Goal: Task Accomplishment & Management: Manage account settings

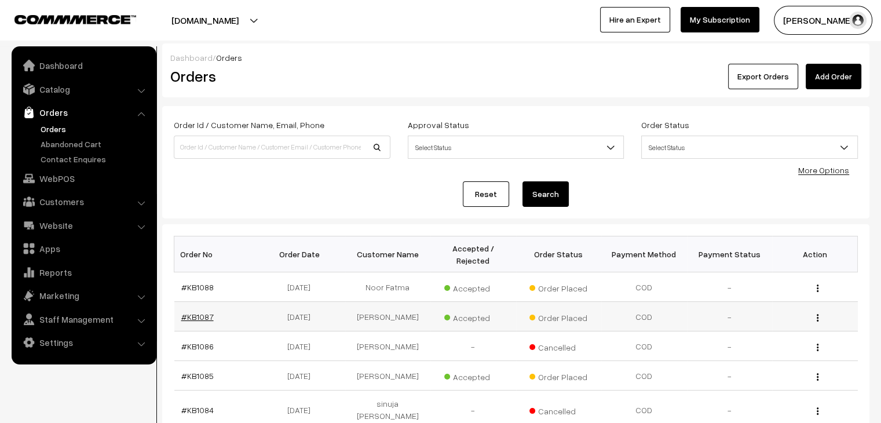
click at [197, 311] on link "#KB1087" at bounding box center [197, 316] width 32 height 10
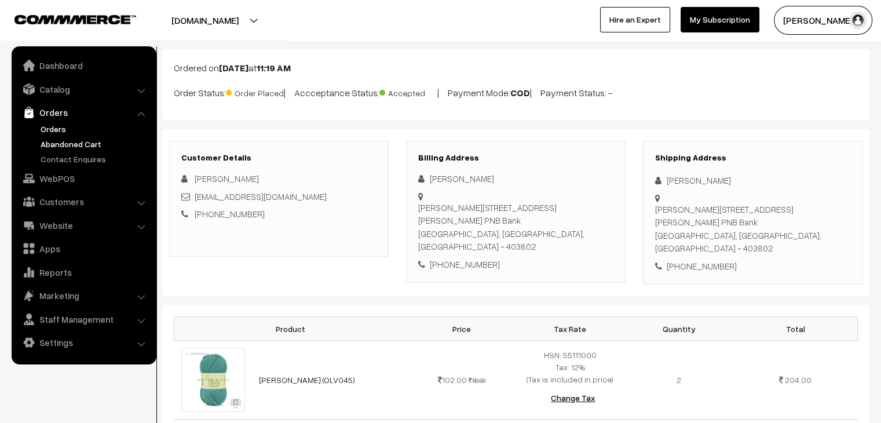
click at [80, 146] on link "Abandoned Cart" at bounding box center [95, 144] width 115 height 12
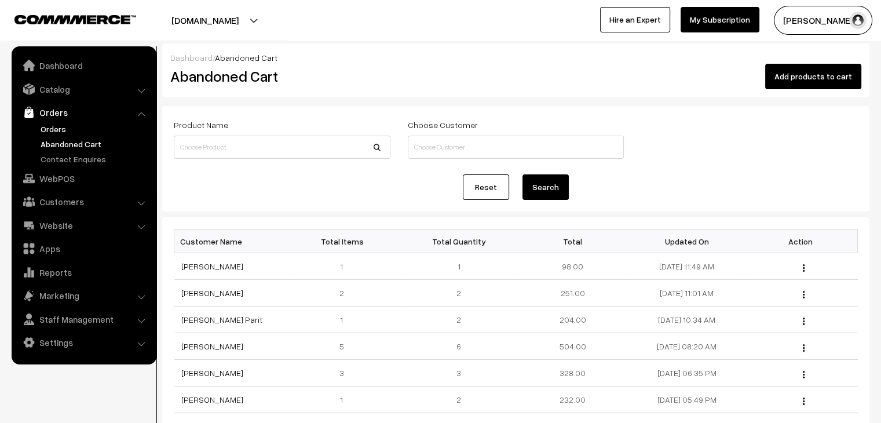
click at [54, 129] on link "Orders" at bounding box center [95, 129] width 115 height 12
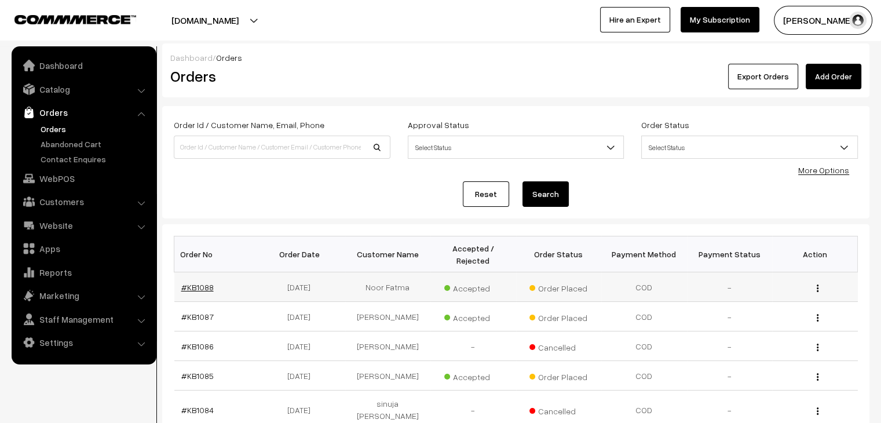
click at [190, 282] on link "#KB1088" at bounding box center [197, 287] width 32 height 10
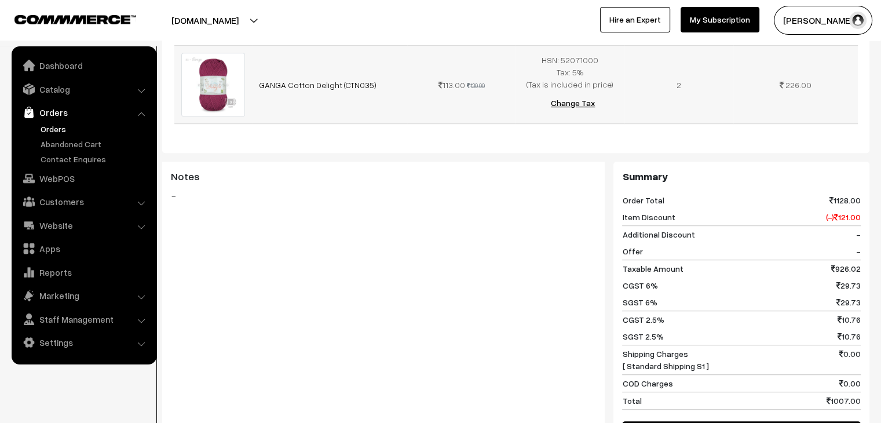
scroll to position [753, 0]
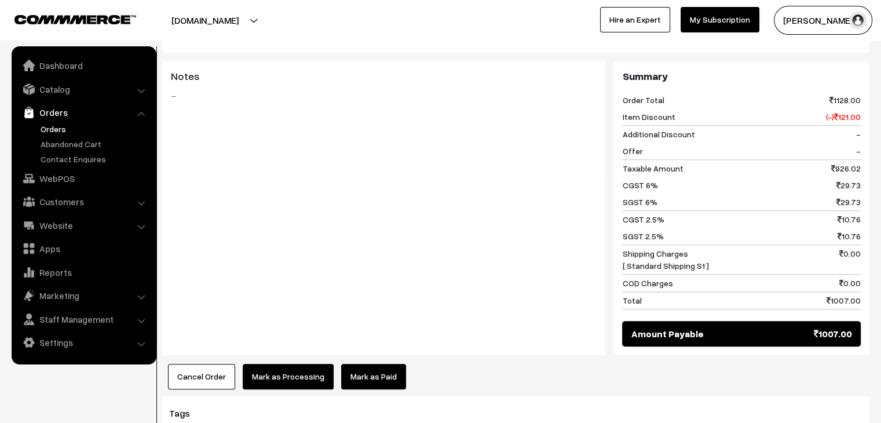
click at [354, 364] on link "Mark as Paid" at bounding box center [373, 376] width 65 height 25
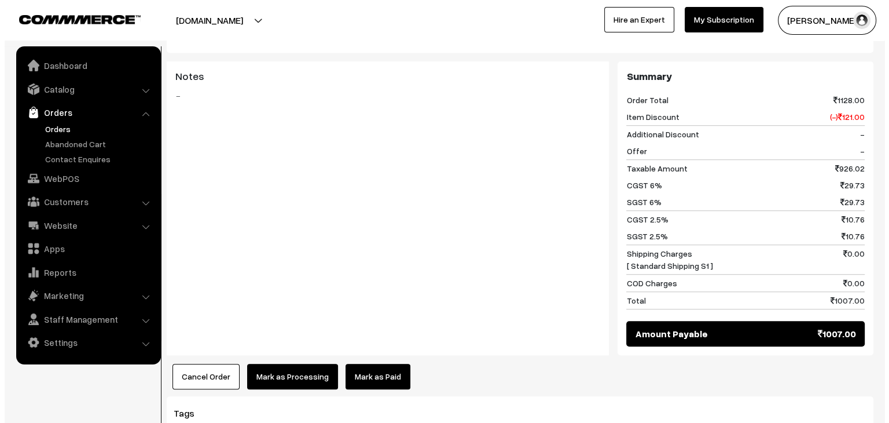
scroll to position [756, 0]
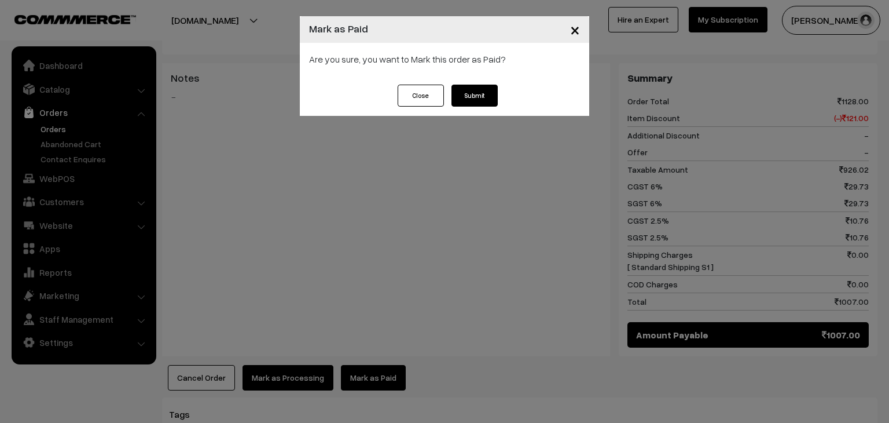
click at [462, 88] on button "Submit" at bounding box center [475, 96] width 46 height 22
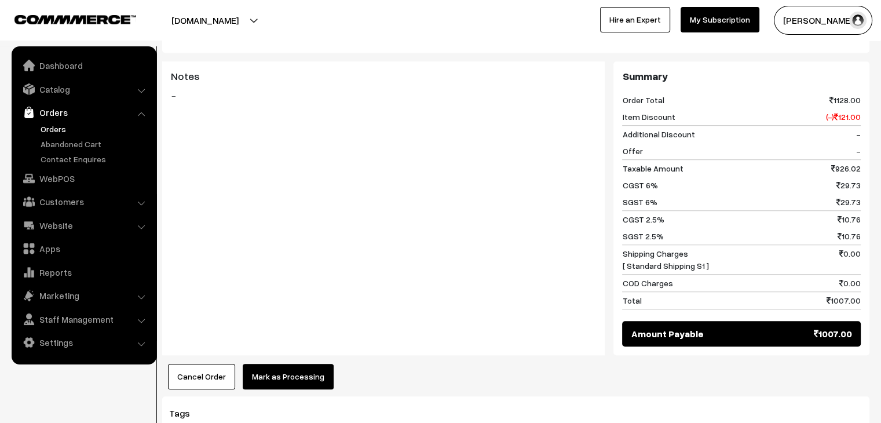
click at [298, 364] on button "Mark as Processing" at bounding box center [288, 376] width 91 height 25
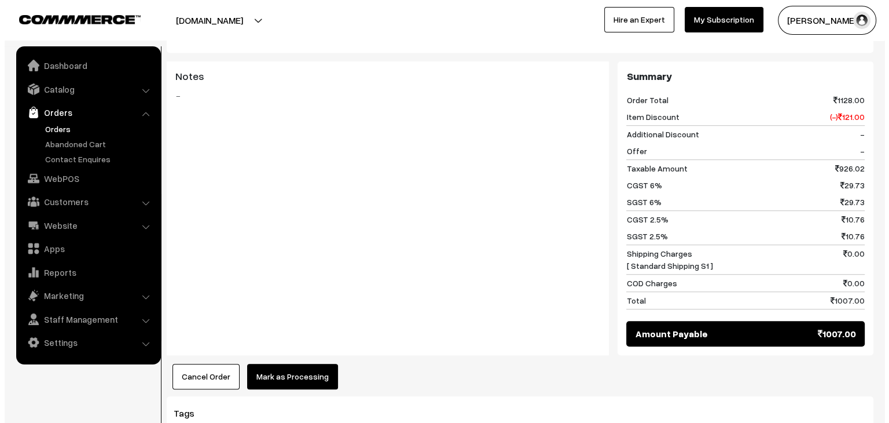
scroll to position [756, 0]
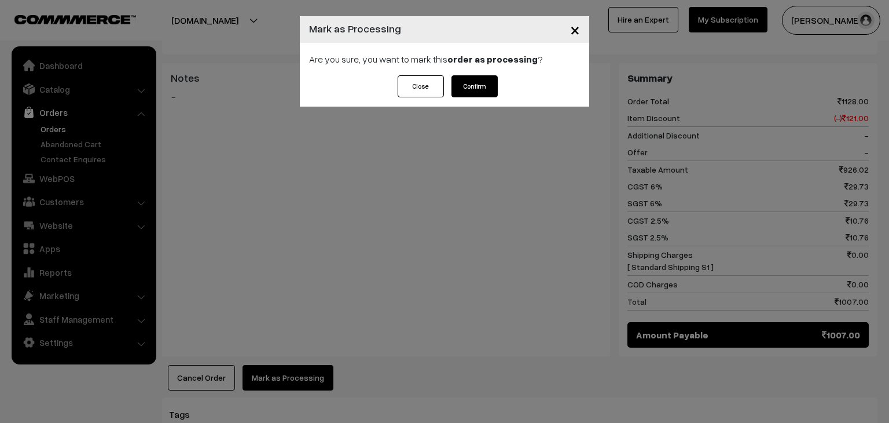
click at [467, 89] on button "Confirm" at bounding box center [475, 86] width 46 height 22
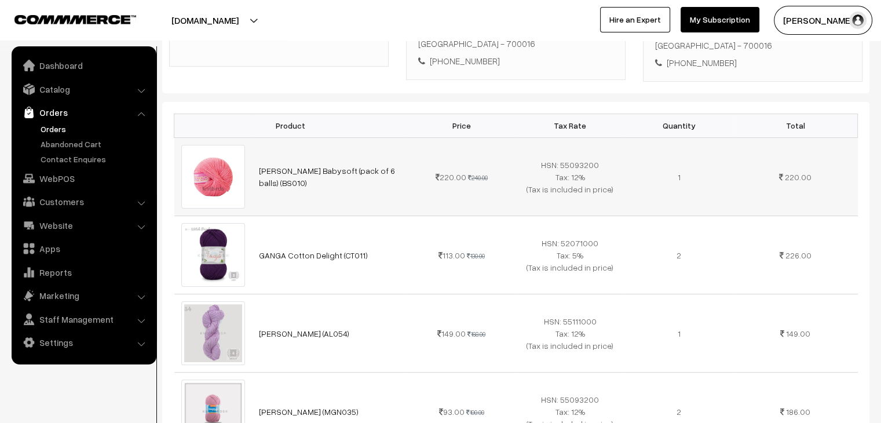
scroll to position [232, 0]
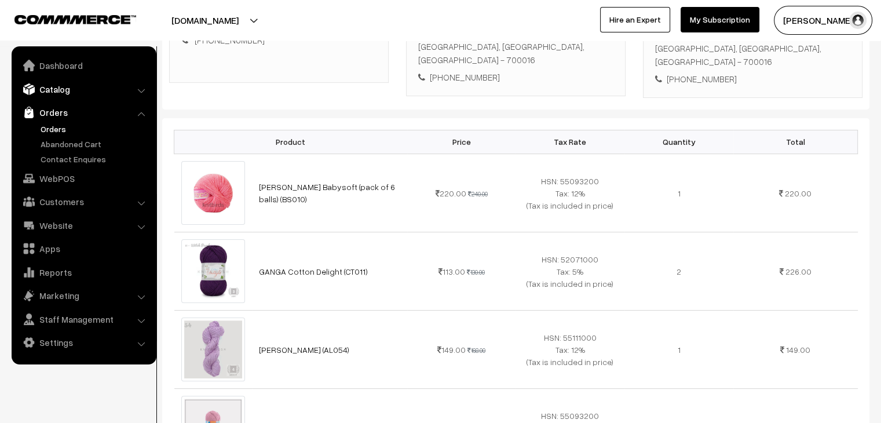
drag, startPoint x: 95, startPoint y: 86, endPoint x: 86, endPoint y: 96, distance: 13.1
click at [94, 87] on link "Catalog" at bounding box center [83, 89] width 138 height 21
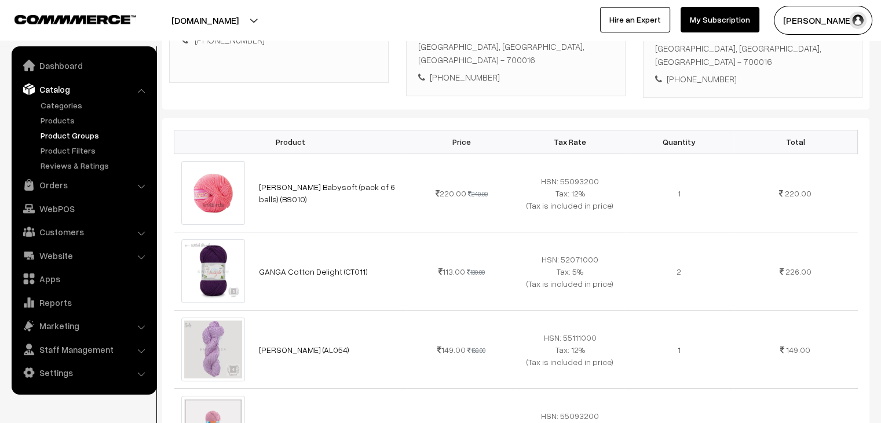
click at [74, 129] on link "Product Groups" at bounding box center [95, 135] width 115 height 12
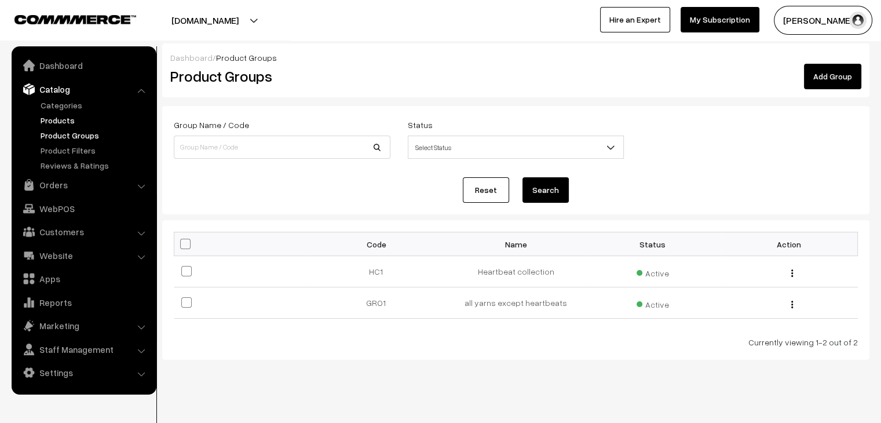
click at [56, 122] on link "Products" at bounding box center [95, 120] width 115 height 12
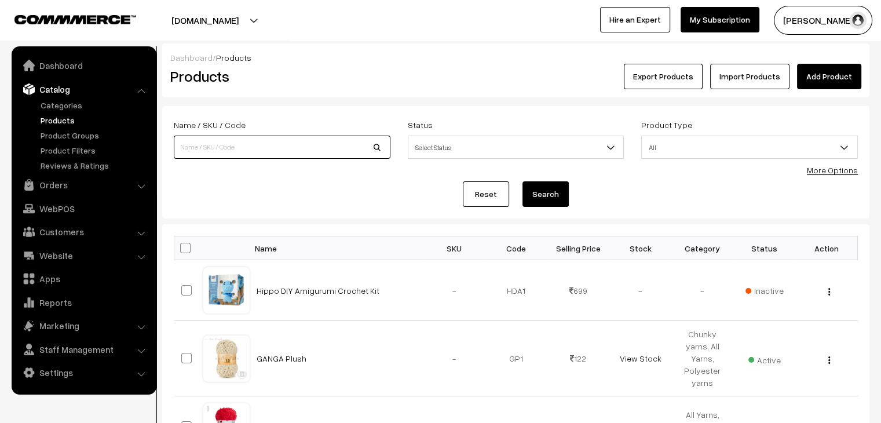
click at [236, 152] on input at bounding box center [282, 146] width 217 height 23
type input "malai"
click at [522, 181] on button "Search" at bounding box center [545, 193] width 46 height 25
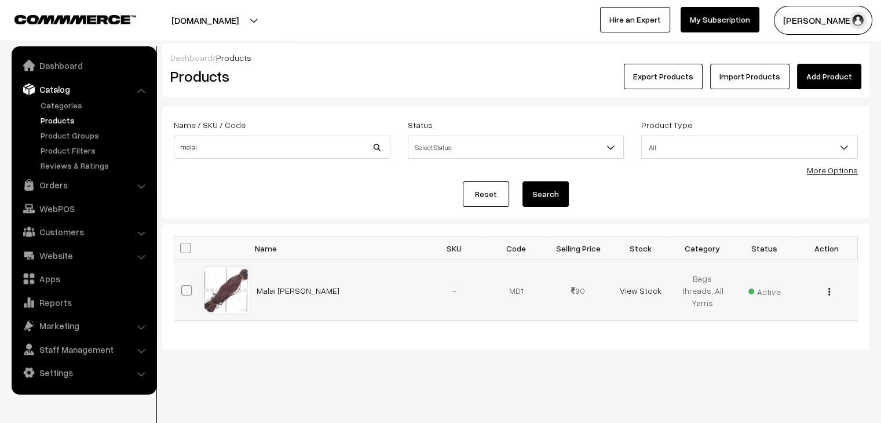
click at [828, 291] on img "button" at bounding box center [829, 292] width 2 height 8
click at [794, 329] on link "Edit" at bounding box center [777, 333] width 98 height 25
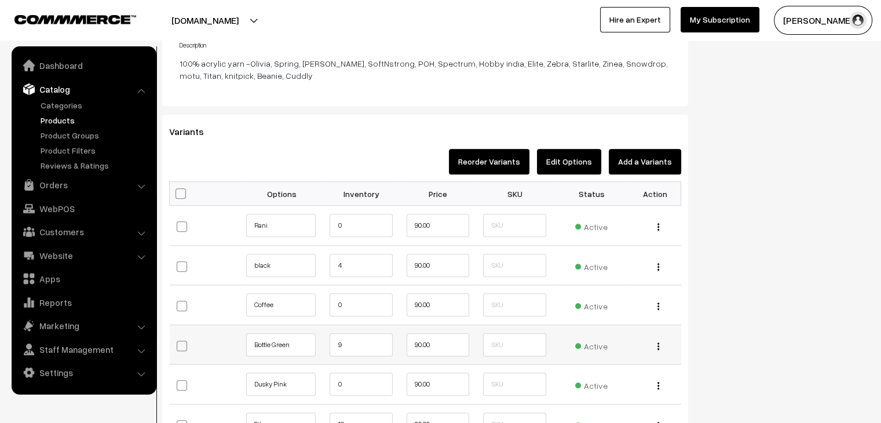
scroll to position [984, 0]
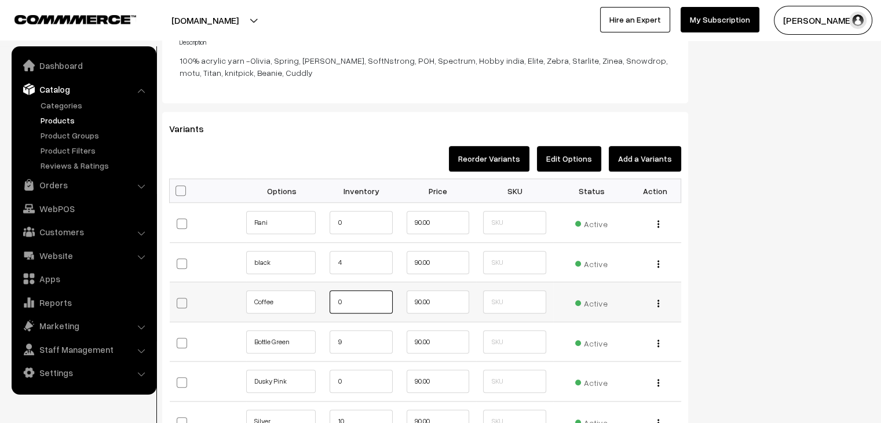
click at [338, 301] on input "0" at bounding box center [360, 301] width 63 height 23
type input "10"
click at [335, 381] on input "0" at bounding box center [360, 380] width 63 height 23
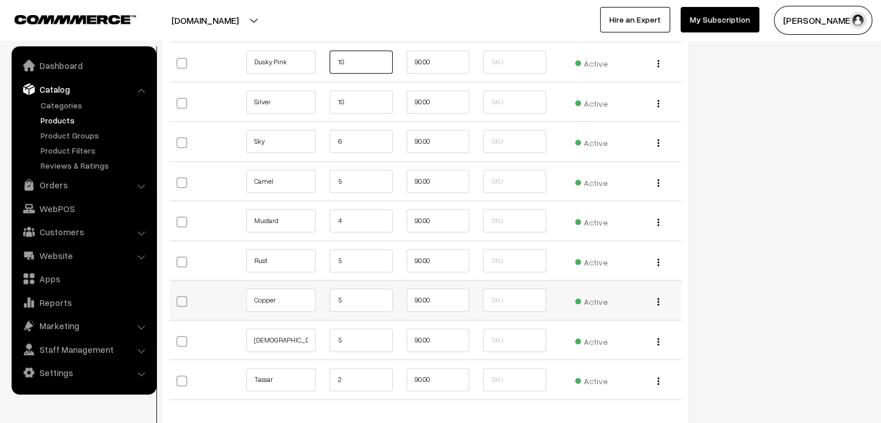
scroll to position [1331, 0]
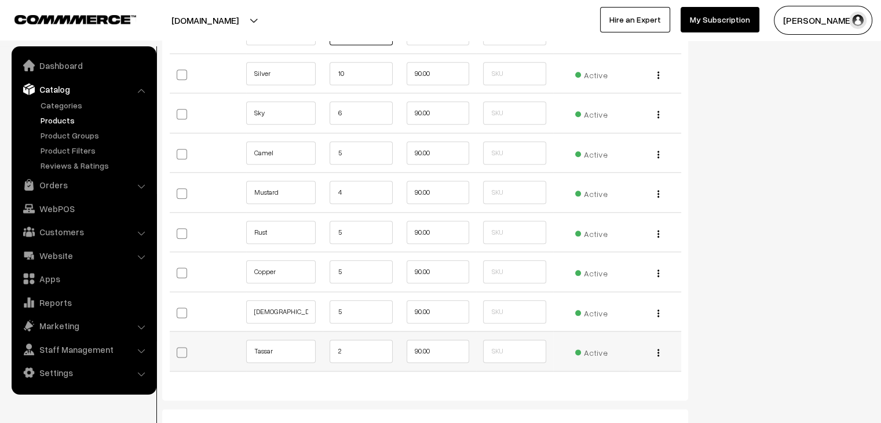
type input "10"
click at [338, 347] on input "2" at bounding box center [360, 350] width 63 height 23
type input "12"
click at [336, 272] on input "5" at bounding box center [360, 271] width 63 height 23
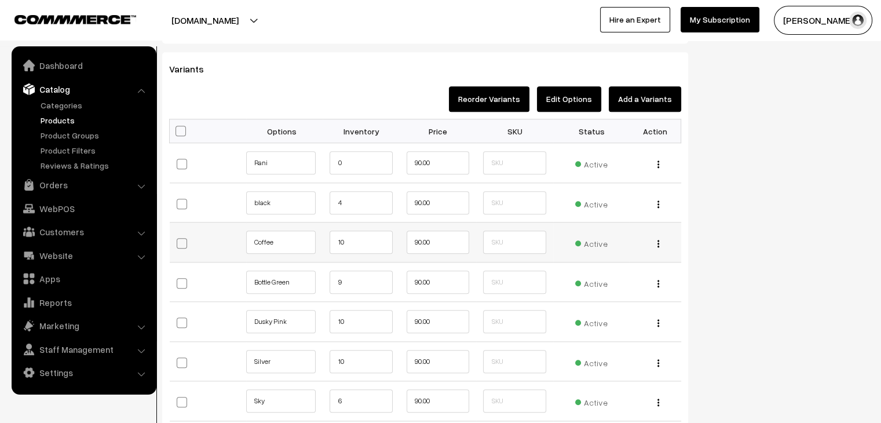
scroll to position [1042, 0]
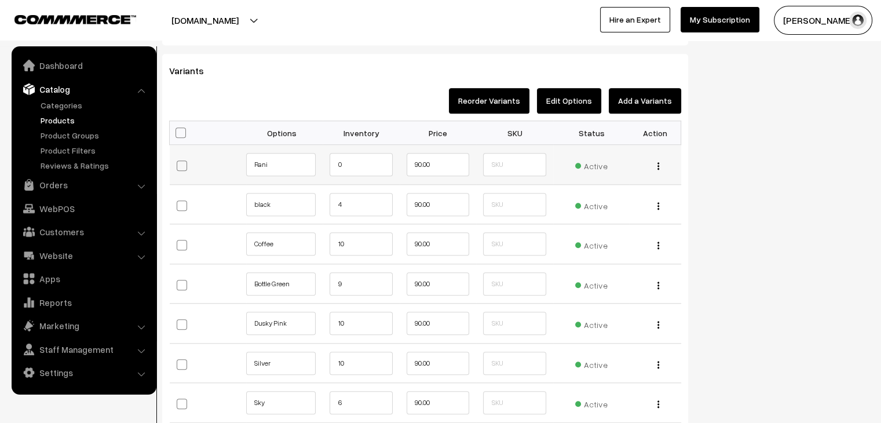
type input "15"
click at [335, 167] on input "0" at bounding box center [360, 164] width 63 height 23
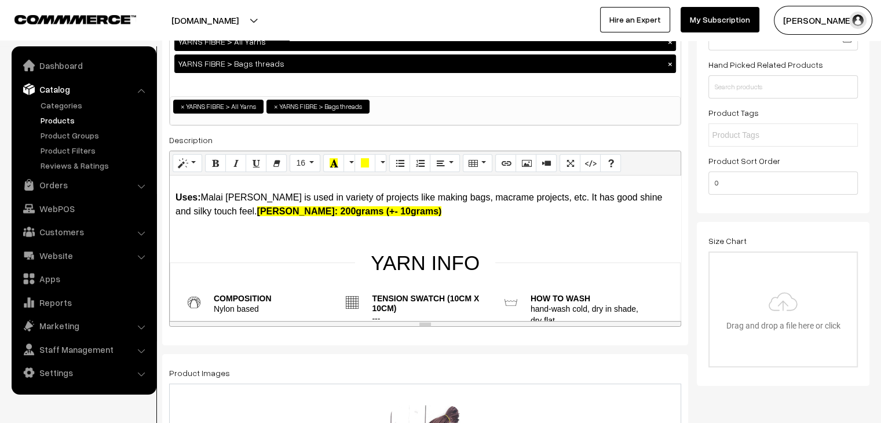
scroll to position [0, 0]
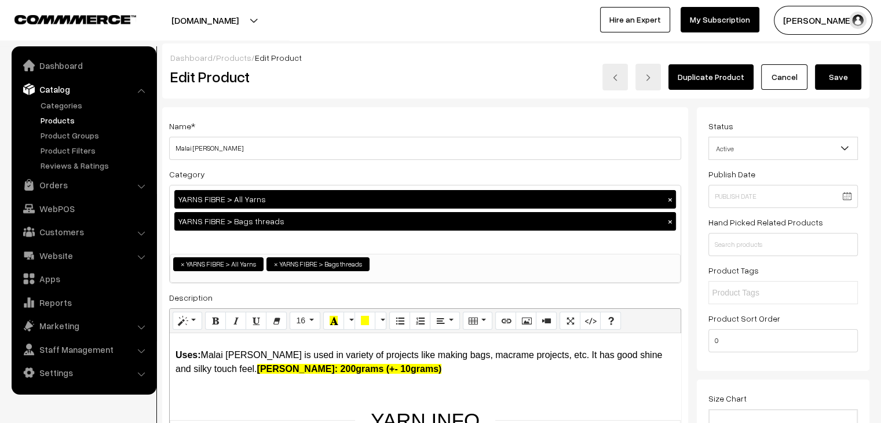
type input "10"
click at [838, 85] on button "Save" at bounding box center [838, 76] width 46 height 25
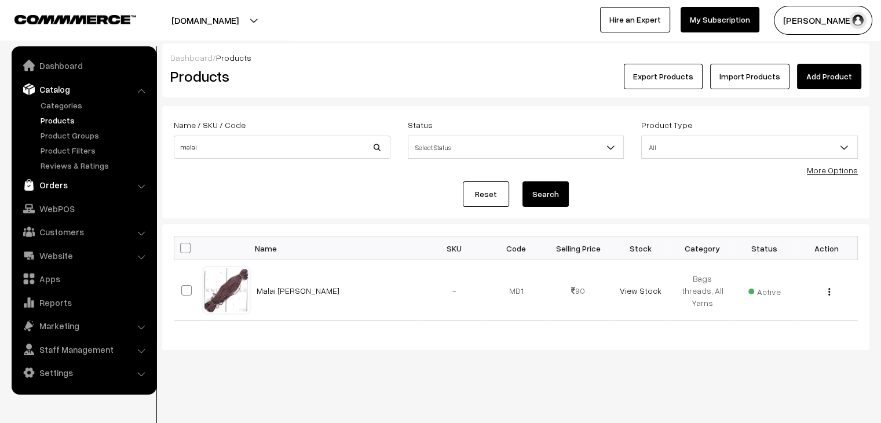
click at [79, 186] on link "Orders" at bounding box center [83, 184] width 138 height 21
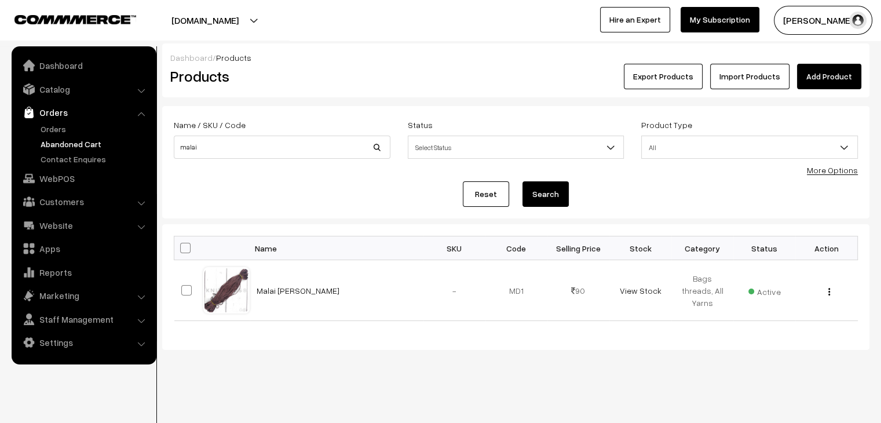
click at [62, 142] on link "Abandoned Cart" at bounding box center [95, 144] width 115 height 12
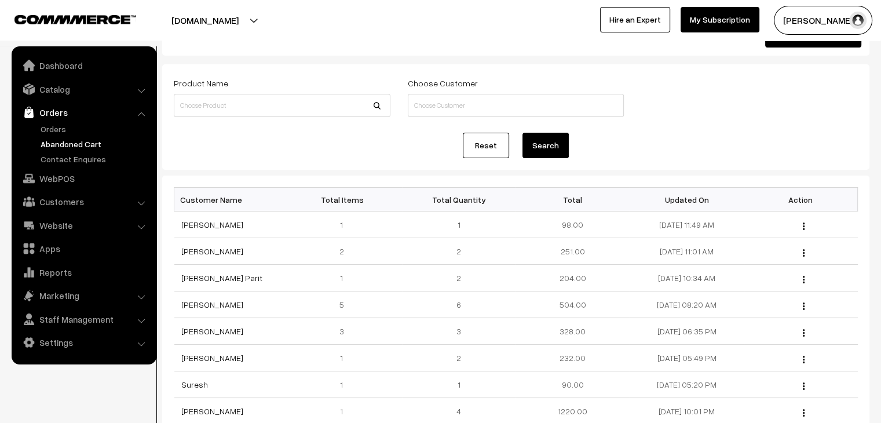
scroll to position [58, 0]
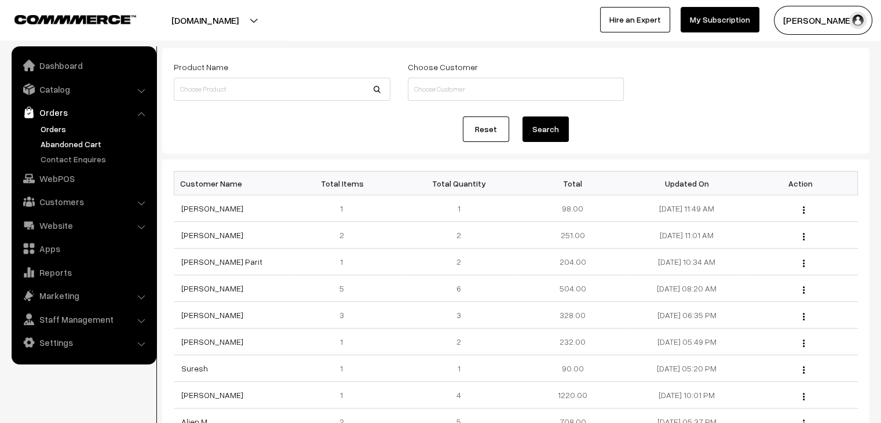
click at [75, 124] on link "Orders" at bounding box center [95, 129] width 115 height 12
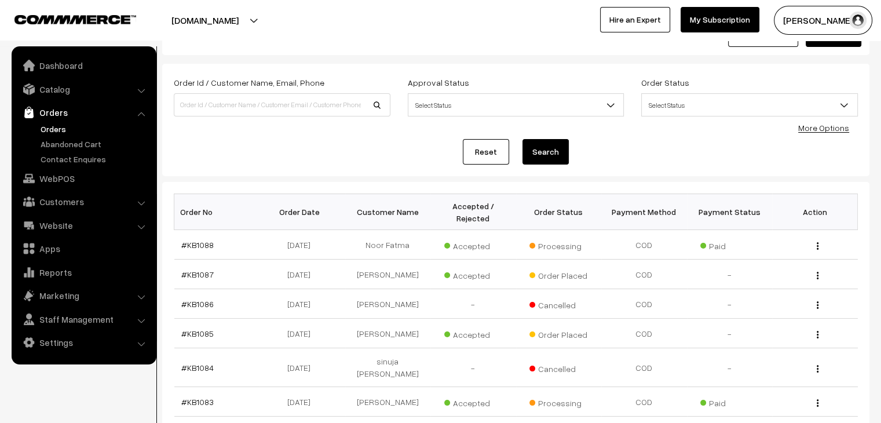
scroll to position [174, 0]
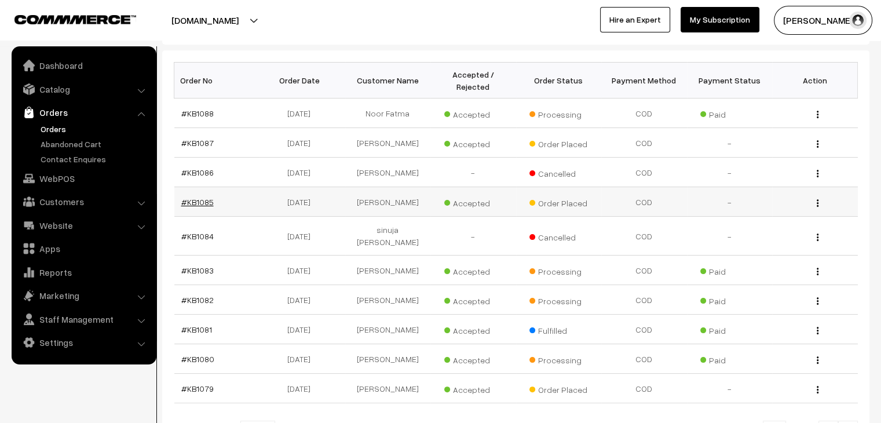
click at [195, 197] on link "#KB1085" at bounding box center [197, 202] width 32 height 10
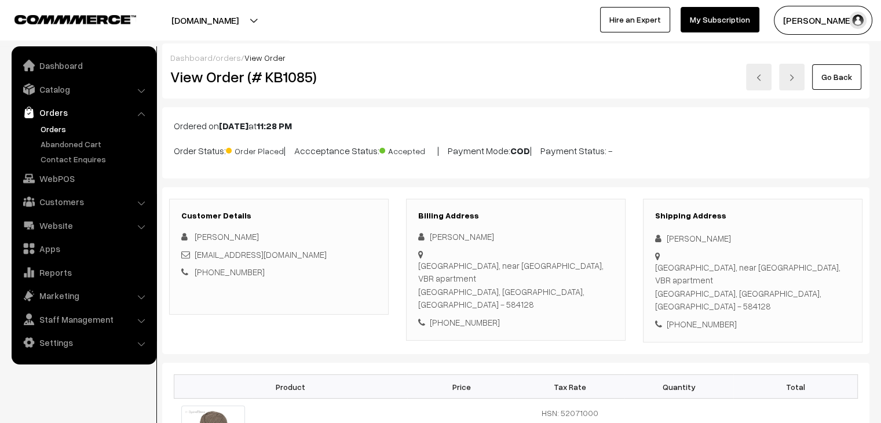
click at [56, 130] on link "Orders" at bounding box center [95, 129] width 115 height 12
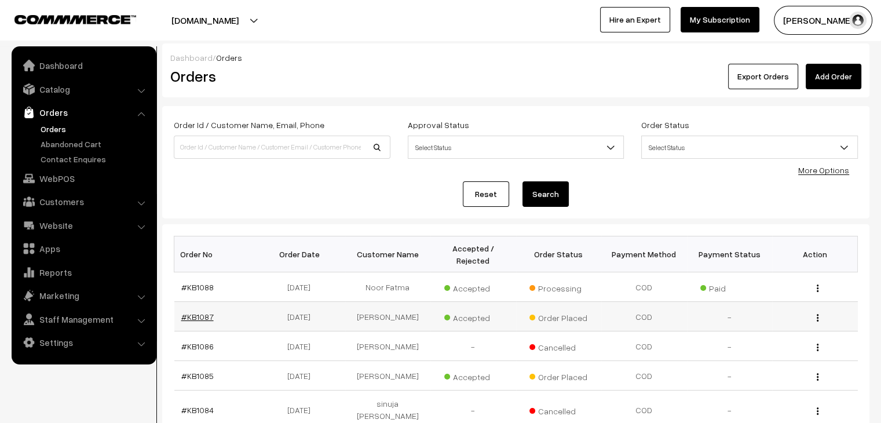
click at [190, 311] on link "#KB1087" at bounding box center [197, 316] width 32 height 10
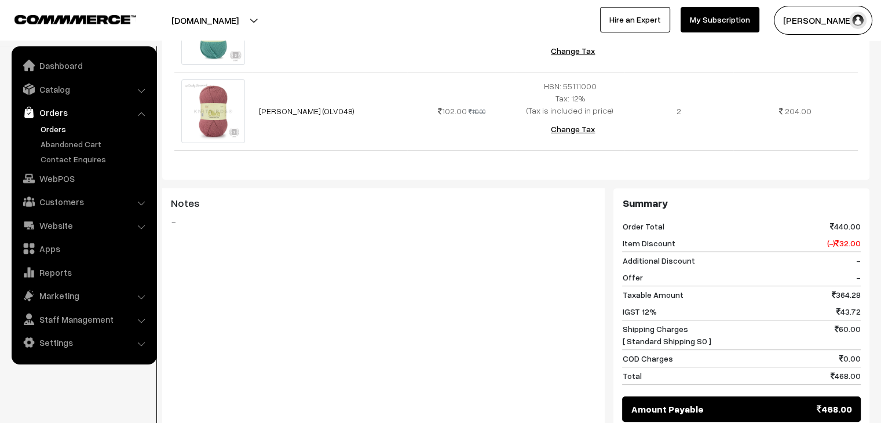
scroll to position [405, 0]
click at [53, 132] on link "Orders" at bounding box center [95, 129] width 115 height 12
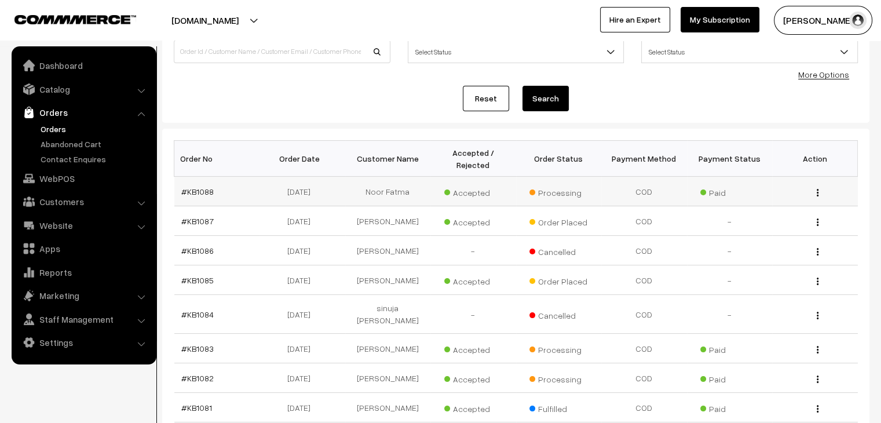
scroll to position [116, 0]
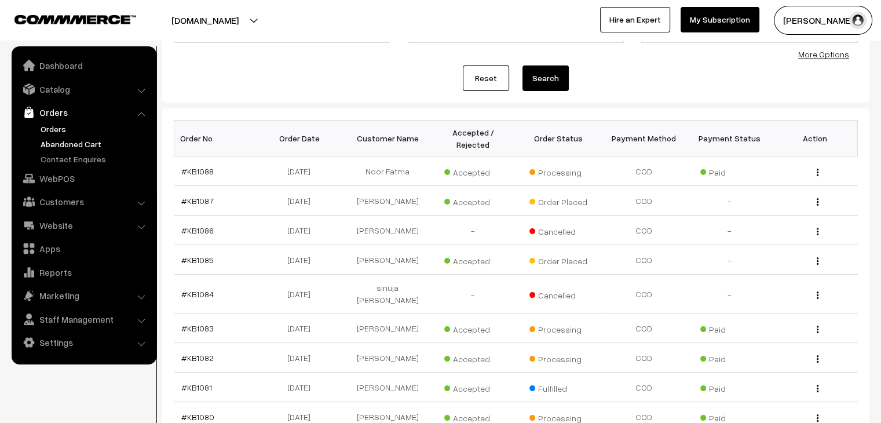
click at [53, 138] on link "Abandoned Cart" at bounding box center [95, 144] width 115 height 12
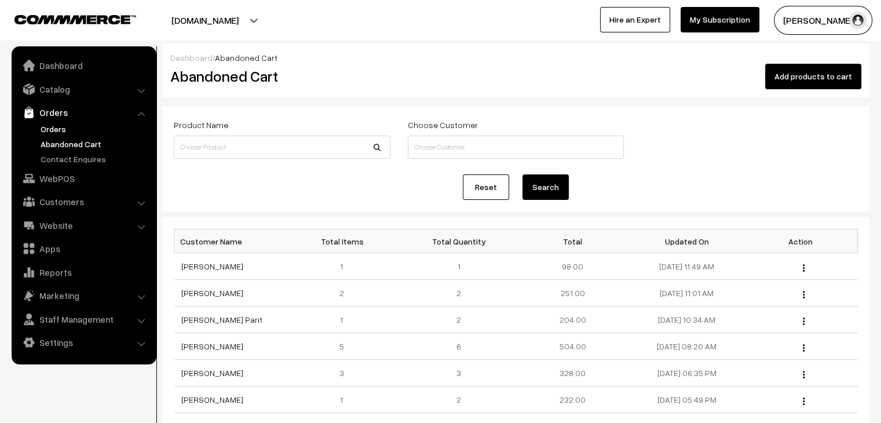
click at [59, 126] on link "Orders" at bounding box center [95, 129] width 115 height 12
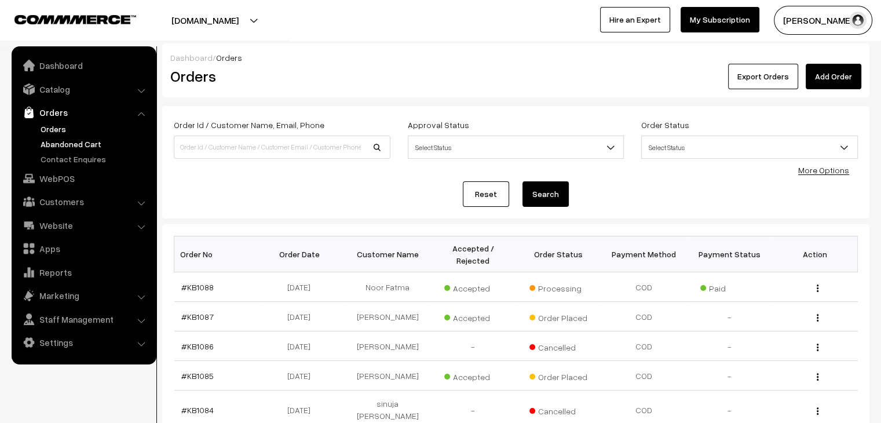
click at [64, 141] on link "Abandoned Cart" at bounding box center [95, 144] width 115 height 12
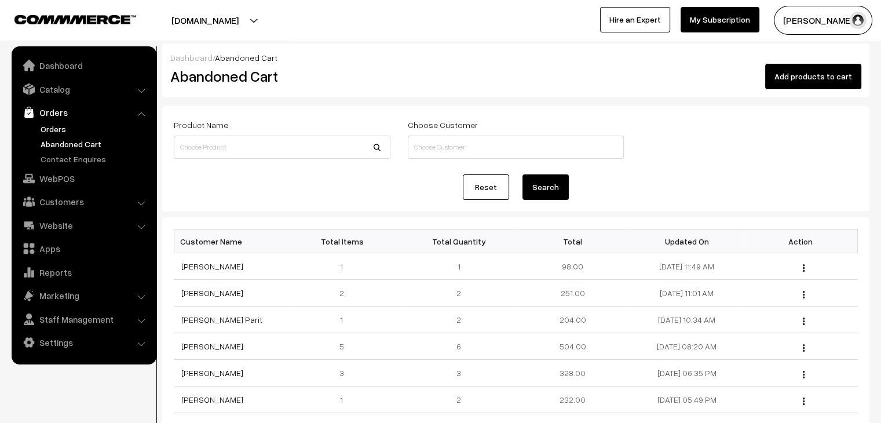
click at [64, 124] on link "Orders" at bounding box center [95, 129] width 115 height 12
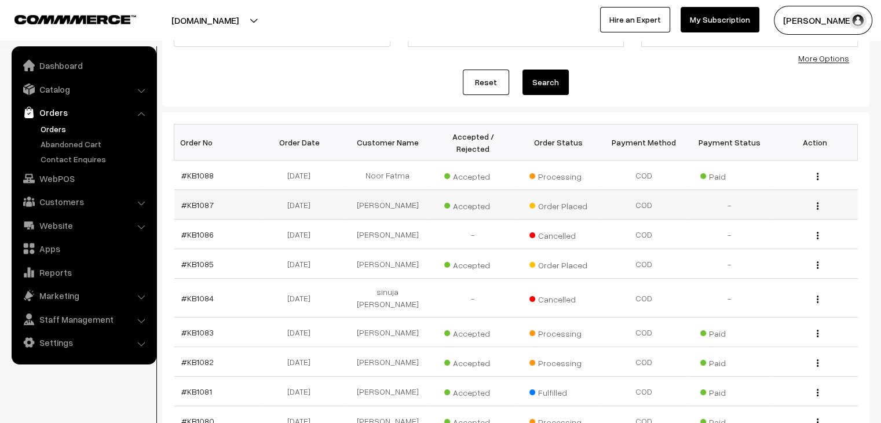
scroll to position [116, 0]
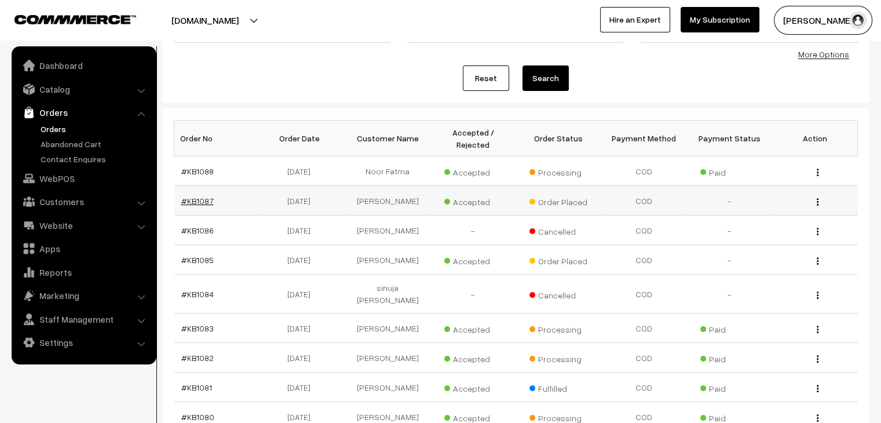
click at [198, 196] on link "#KB1087" at bounding box center [197, 201] width 32 height 10
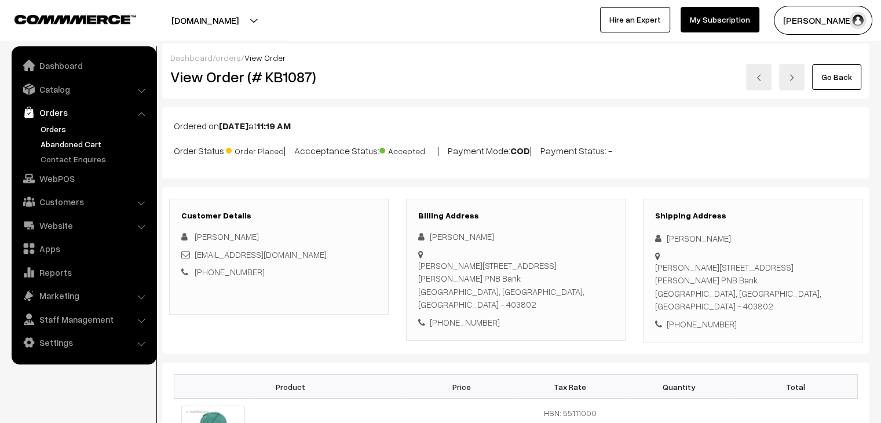
click at [68, 148] on link "Abandoned Cart" at bounding box center [95, 144] width 115 height 12
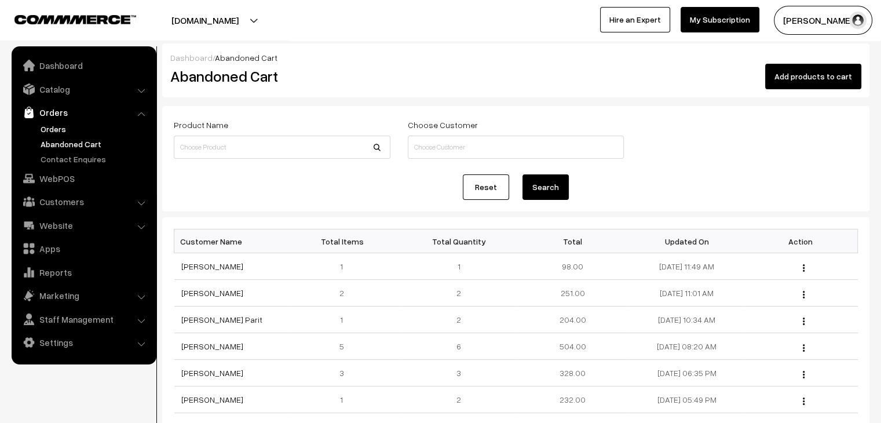
click at [53, 127] on link "Orders" at bounding box center [95, 129] width 115 height 12
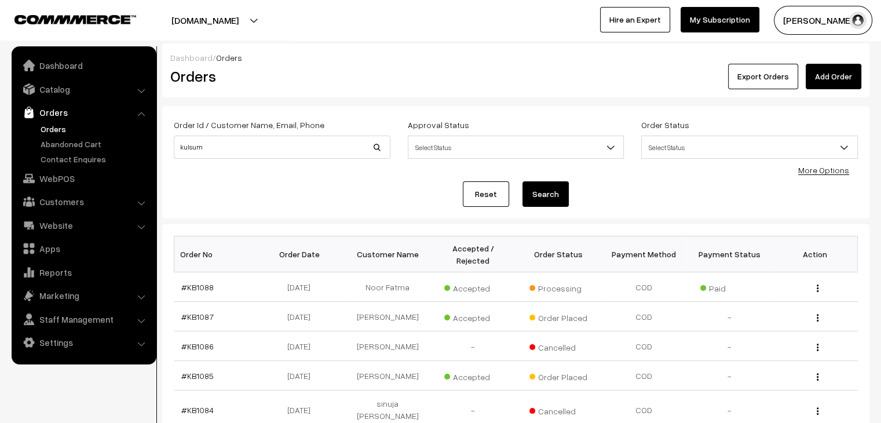
type input "kulsum"
click at [522, 181] on button "Search" at bounding box center [545, 193] width 46 height 25
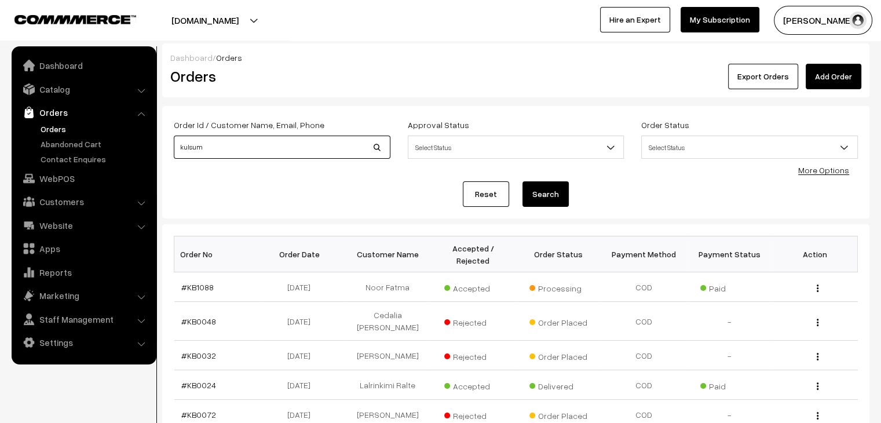
click at [250, 148] on input "kulsum" at bounding box center [282, 146] width 217 height 23
type input "ku"
click at [522, 181] on button "Search" at bounding box center [545, 193] width 46 height 25
click at [560, 184] on button "Search" at bounding box center [545, 193] width 46 height 25
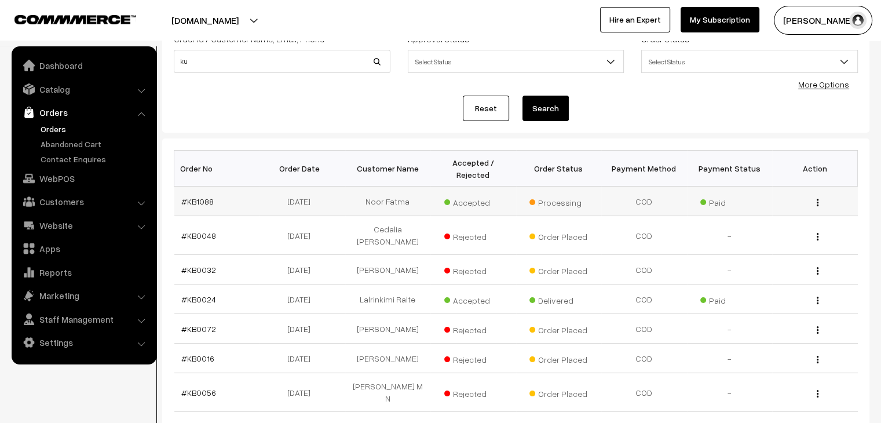
scroll to position [58, 0]
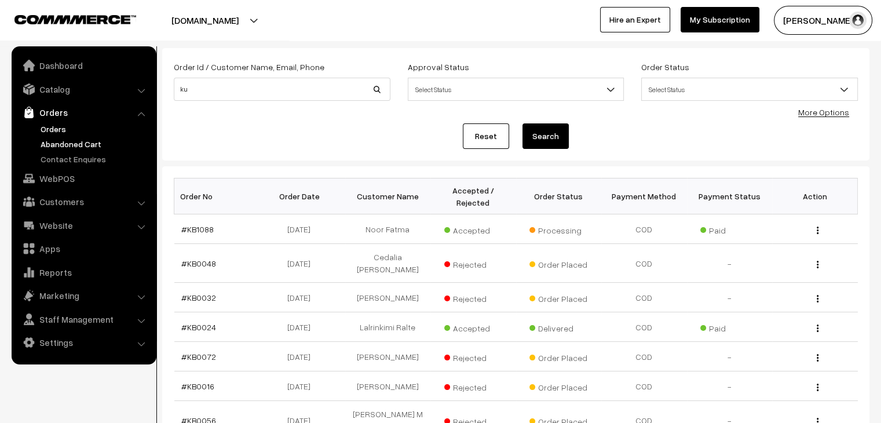
click at [94, 141] on link "Abandoned Cart" at bounding box center [95, 144] width 115 height 12
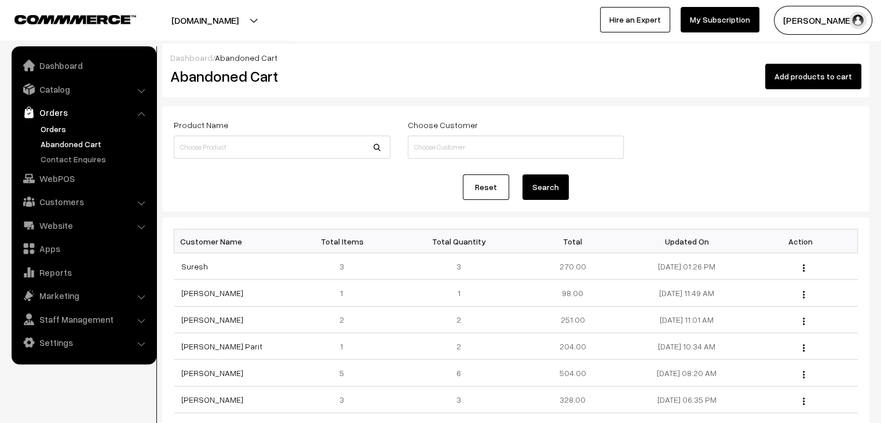
click at [55, 129] on link "Orders" at bounding box center [95, 129] width 115 height 12
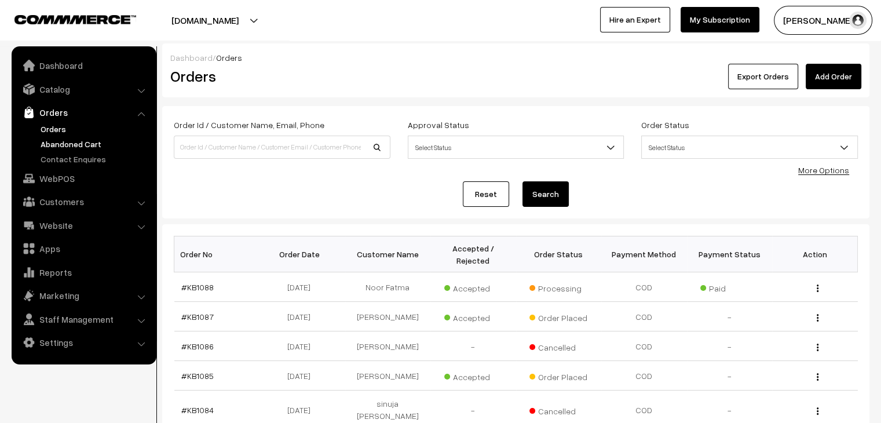
click at [74, 146] on link "Abandoned Cart" at bounding box center [95, 144] width 115 height 12
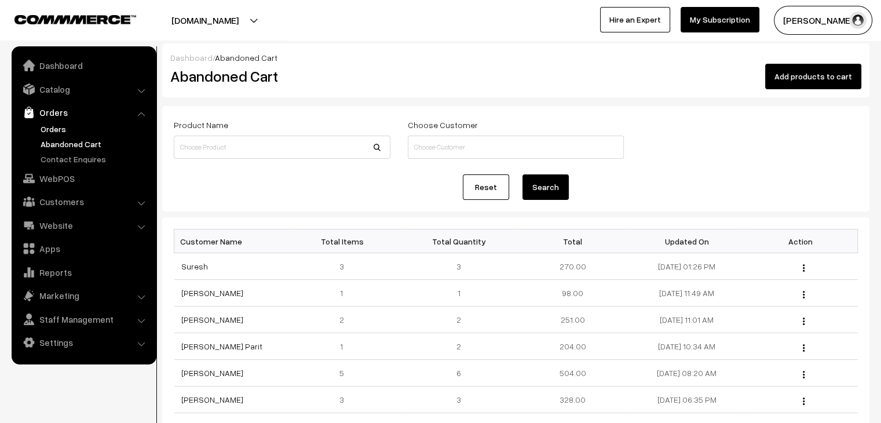
click at [54, 123] on link "Orders" at bounding box center [95, 129] width 115 height 12
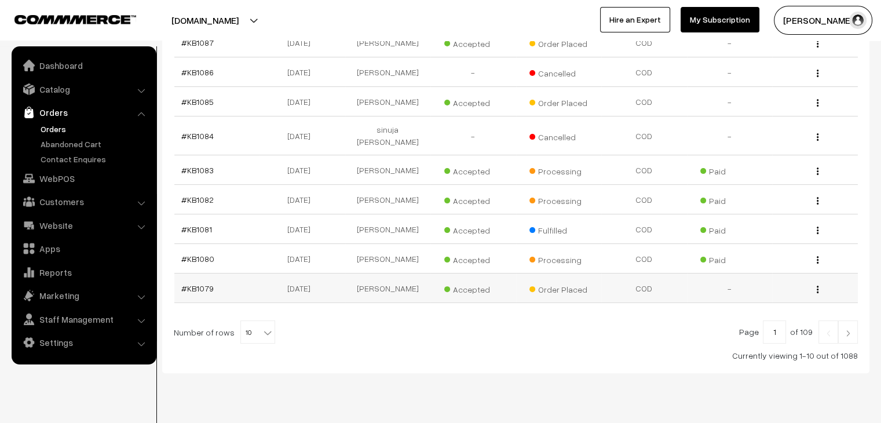
scroll to position [276, 0]
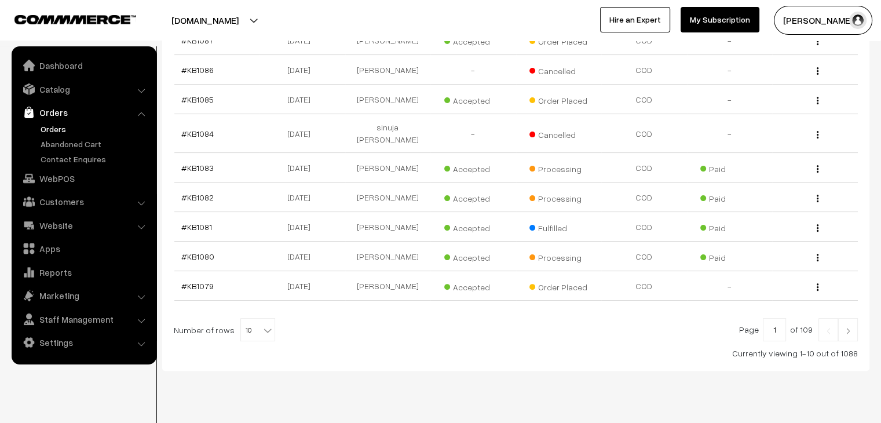
click at [262, 324] on b at bounding box center [268, 330] width 12 height 12
select select "100"
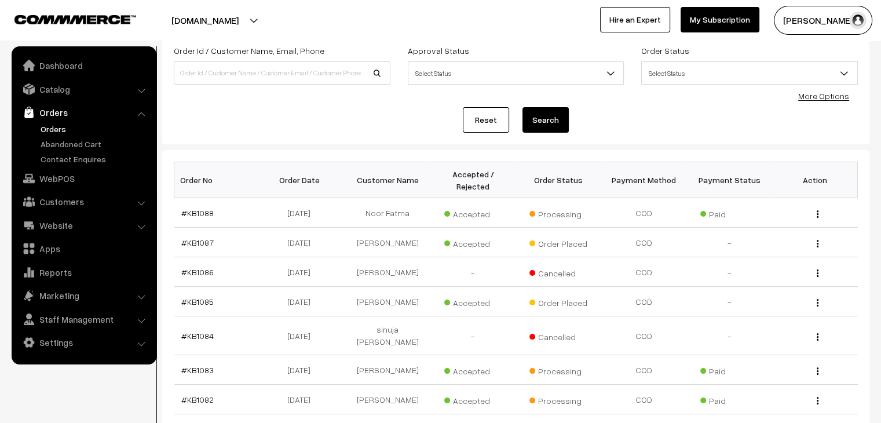
scroll to position [58, 0]
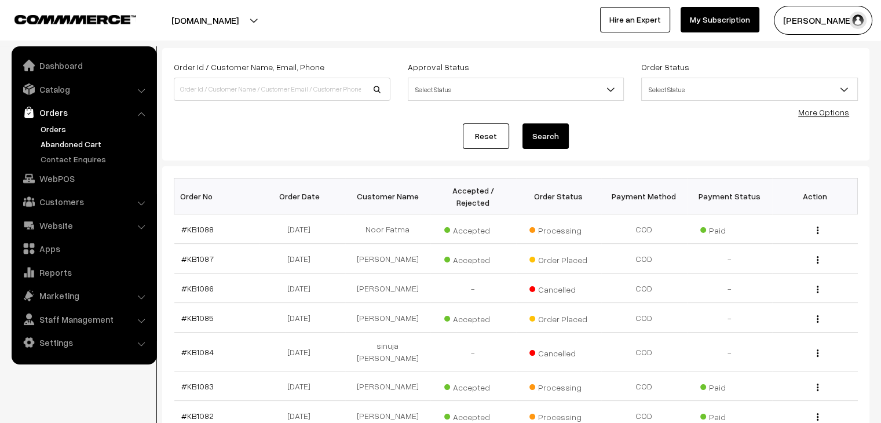
click at [101, 146] on link "Abandoned Cart" at bounding box center [95, 144] width 115 height 12
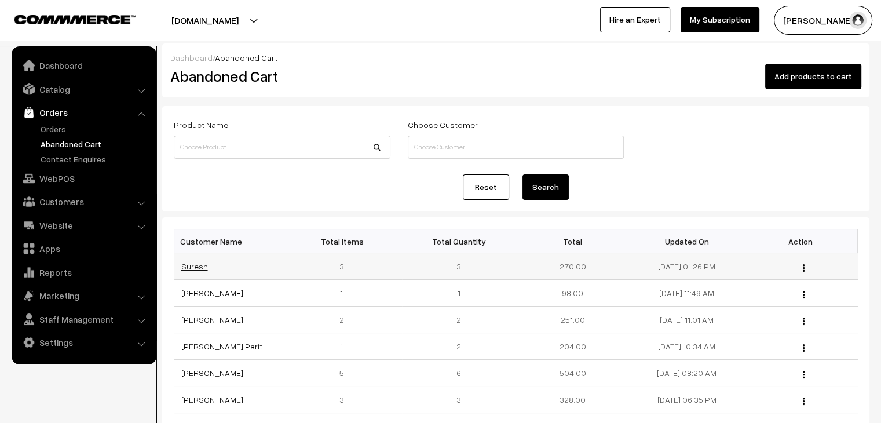
click at [199, 265] on link "Suresh" at bounding box center [194, 266] width 27 height 10
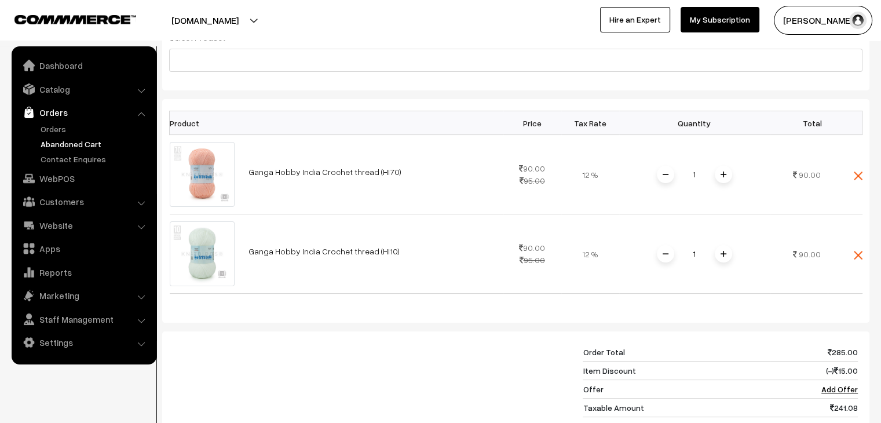
scroll to position [232, 0]
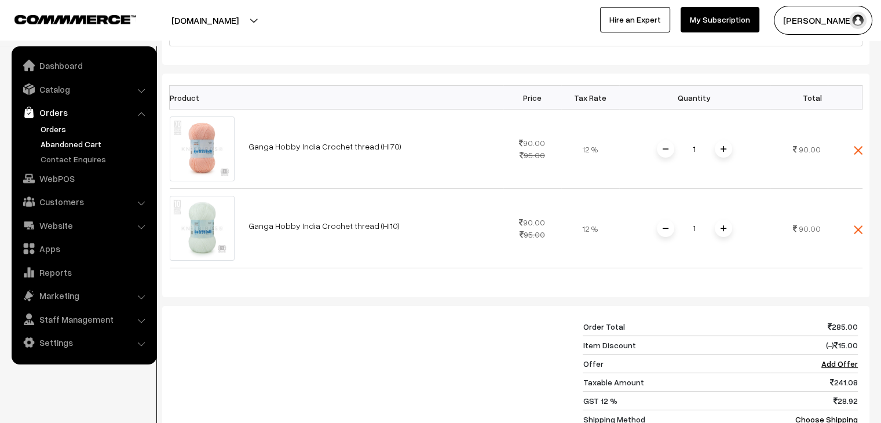
click at [53, 130] on link "Orders" at bounding box center [95, 129] width 115 height 12
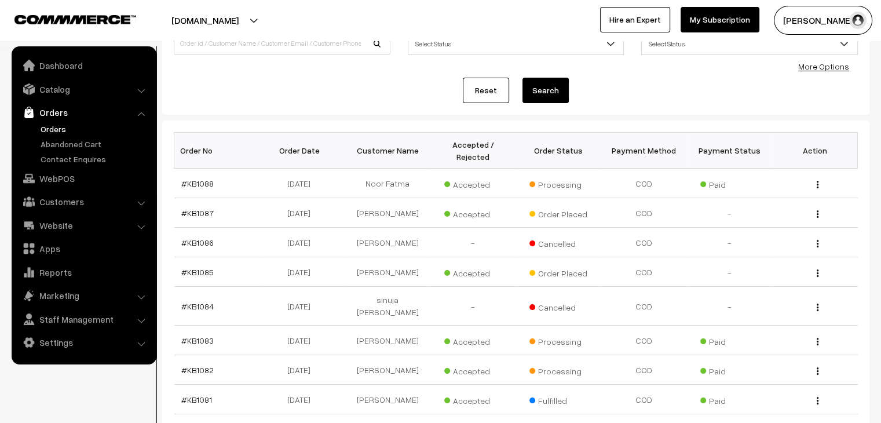
scroll to position [116, 0]
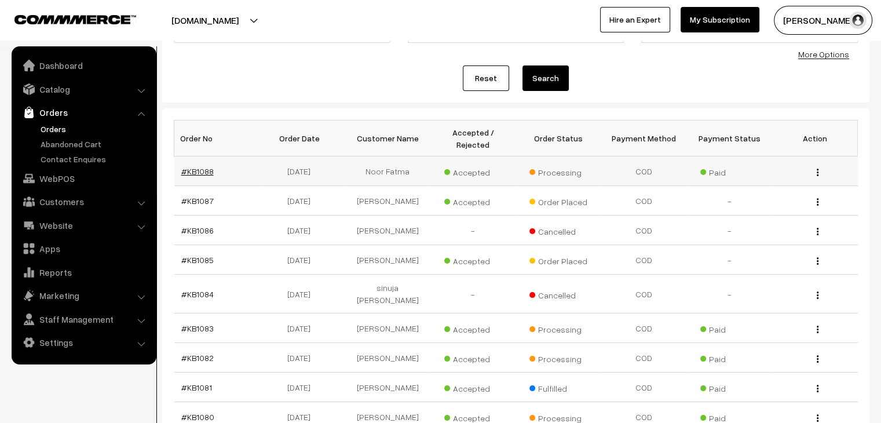
click at [200, 166] on link "#KB1088" at bounding box center [197, 171] width 32 height 10
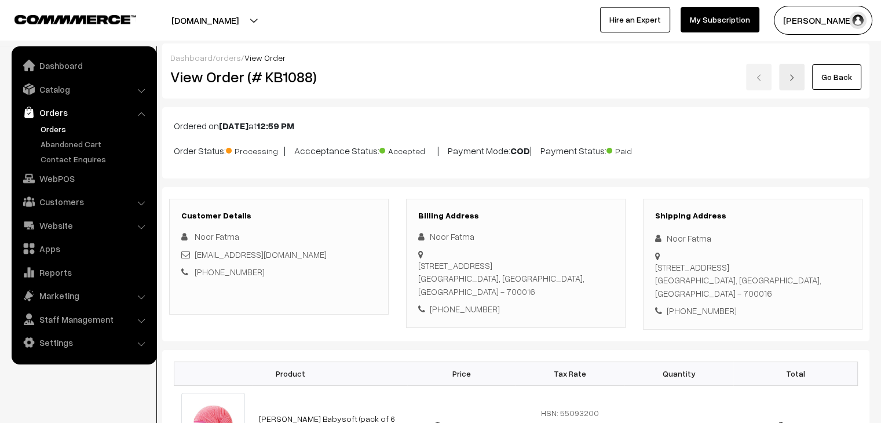
click at [63, 129] on link "Orders" at bounding box center [95, 129] width 115 height 12
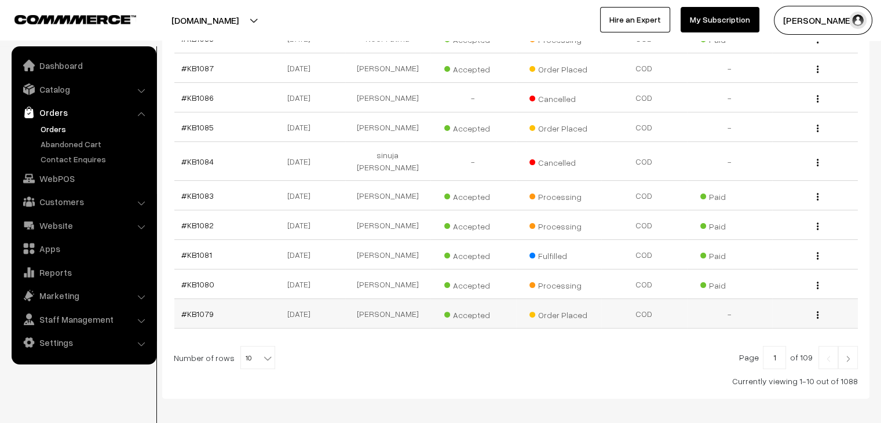
scroll to position [276, 0]
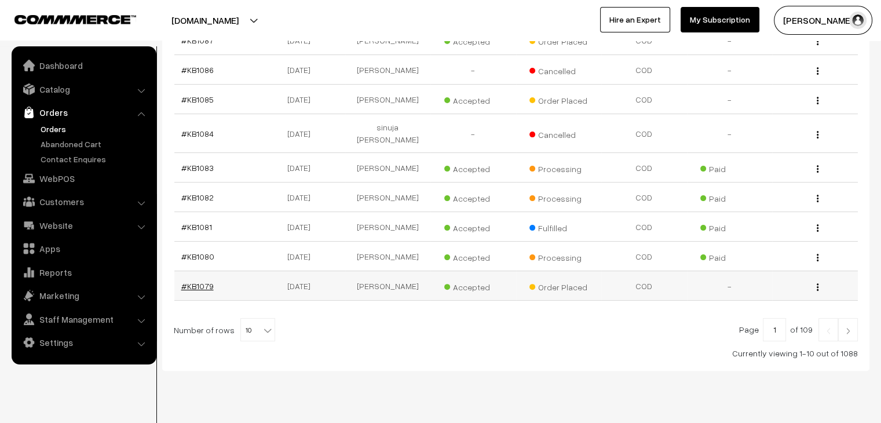
click at [206, 281] on link "#KB1079" at bounding box center [197, 286] width 32 height 10
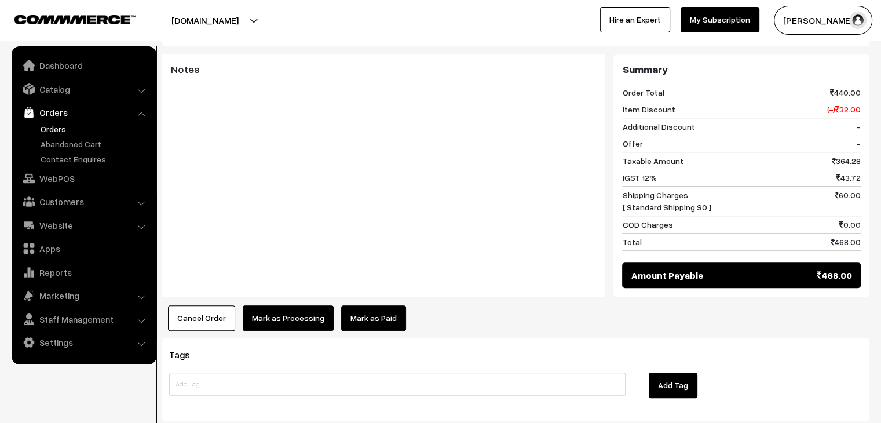
click at [208, 314] on button "Cancel Order" at bounding box center [201, 317] width 67 height 25
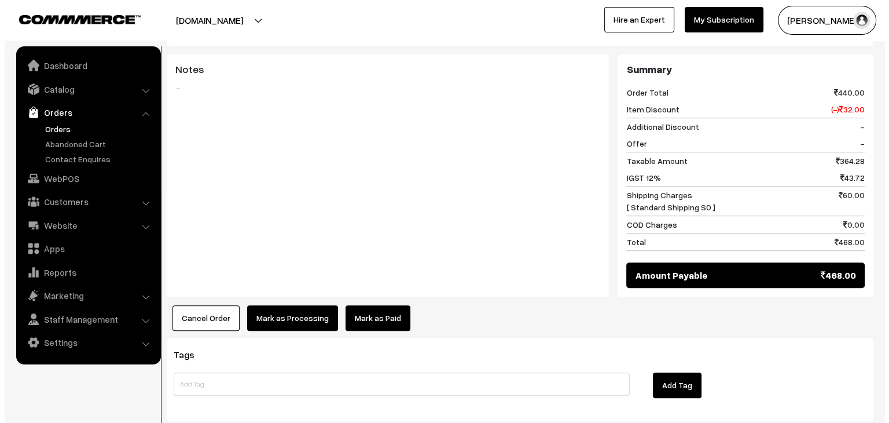
scroll to position [698, 0]
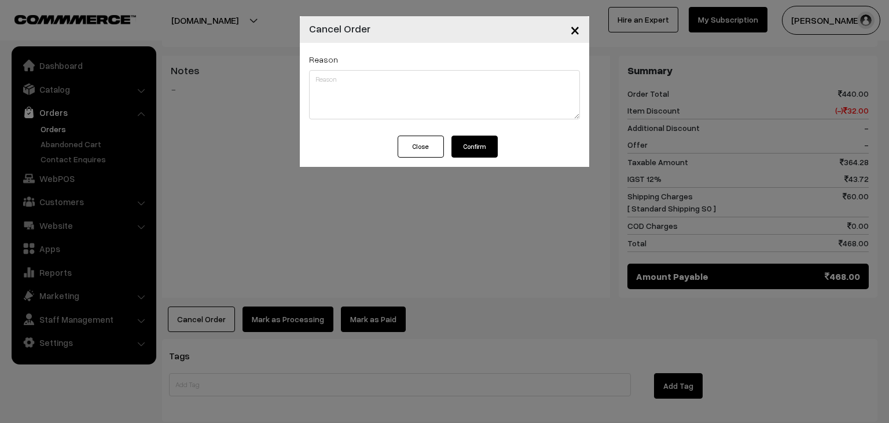
click at [475, 151] on button "Confirm" at bounding box center [475, 146] width 46 height 22
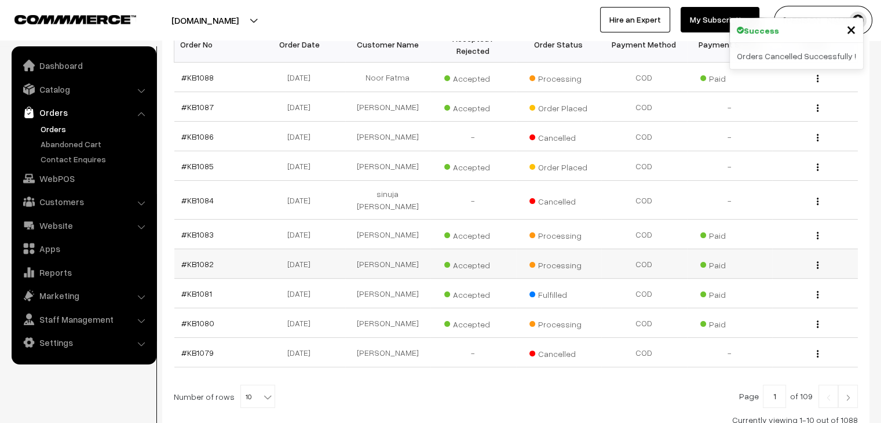
scroll to position [276, 0]
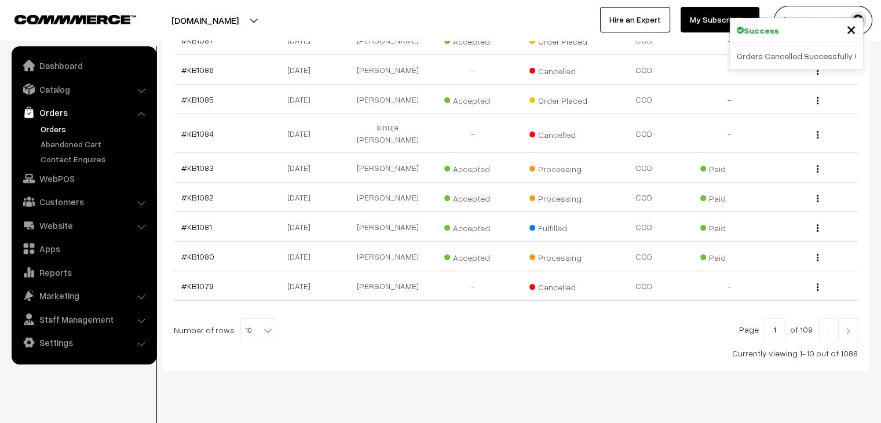
click at [250, 318] on span "10" at bounding box center [258, 329] width 34 height 23
select select "100"
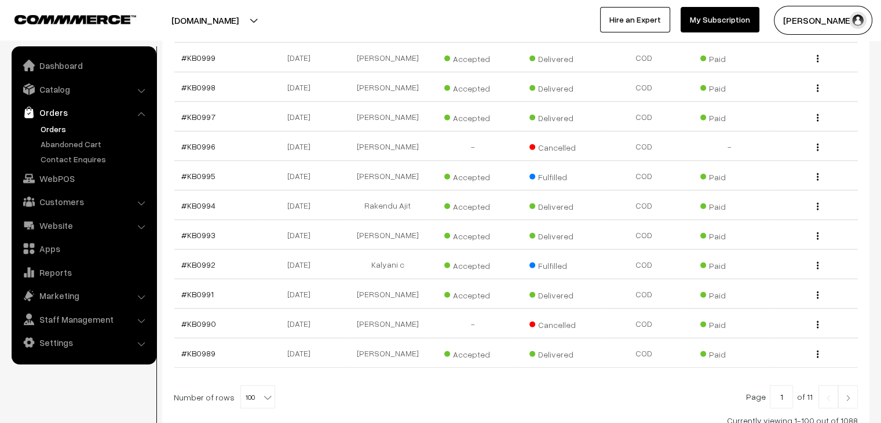
scroll to position [2932, 0]
click at [252, 384] on span "100" at bounding box center [258, 395] width 34 height 23
click at [316, 384] on div at bounding box center [516, 395] width 684 height 23
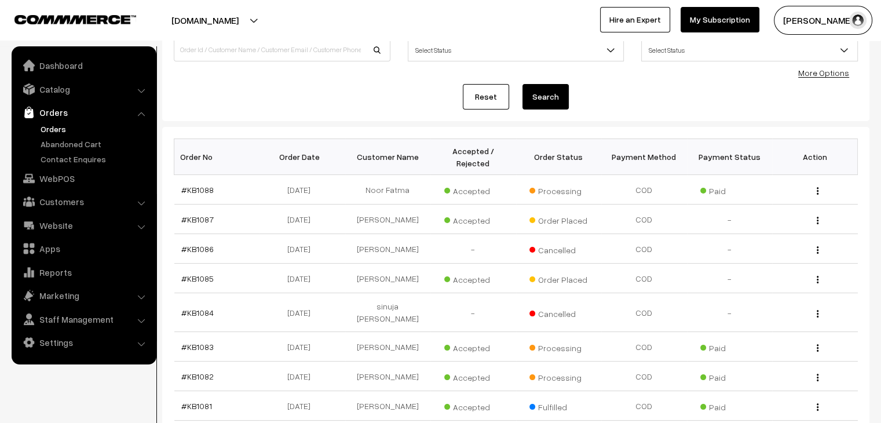
scroll to position [96, 0]
click at [99, 139] on link "Abandoned Cart" at bounding box center [95, 144] width 115 height 12
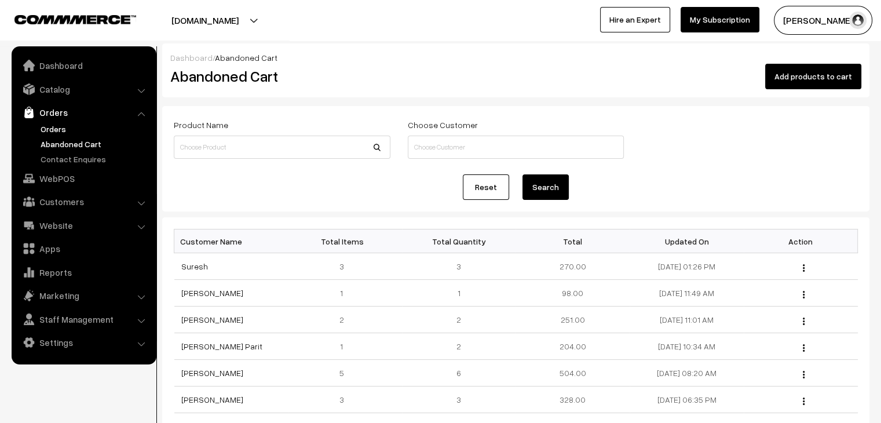
click at [64, 123] on link "Orders" at bounding box center [95, 129] width 115 height 12
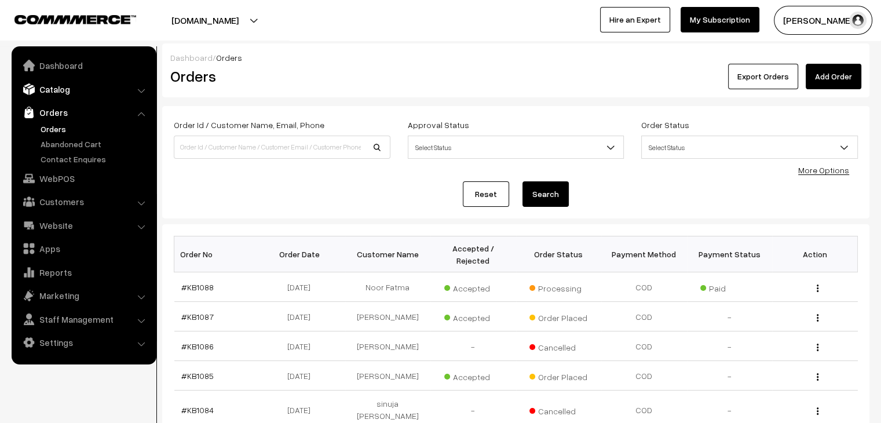
click at [52, 86] on link "Catalog" at bounding box center [83, 89] width 138 height 21
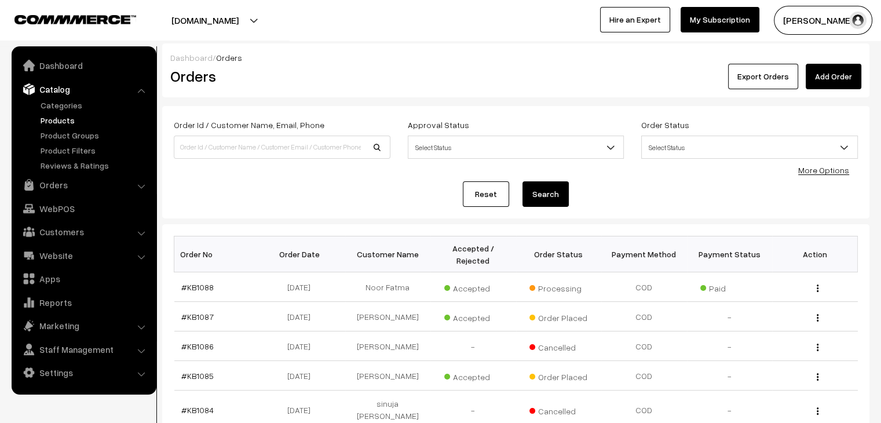
click at [64, 117] on link "Products" at bounding box center [95, 120] width 115 height 12
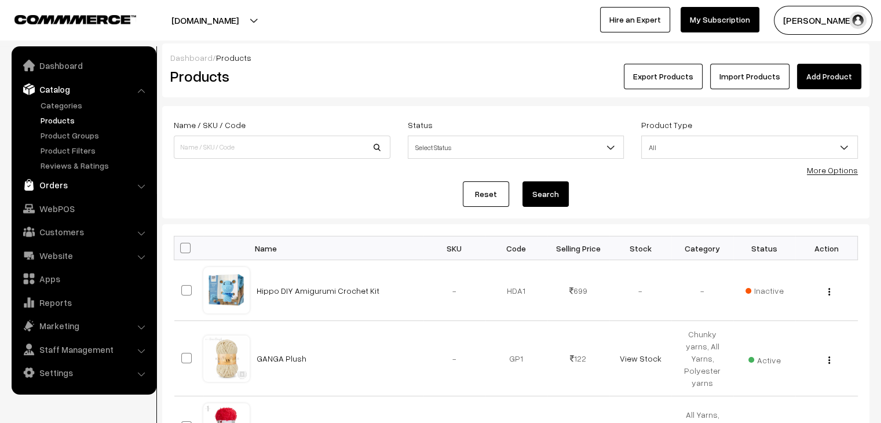
click at [83, 186] on link "Orders" at bounding box center [83, 184] width 138 height 21
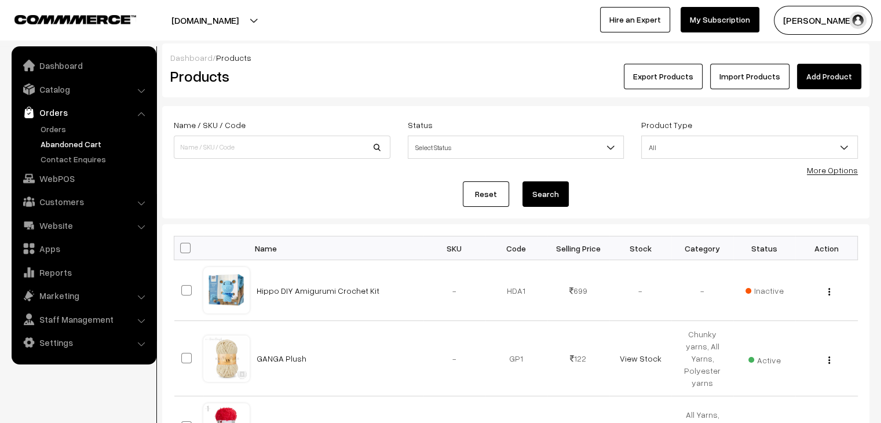
click at [64, 143] on link "Abandoned Cart" at bounding box center [95, 144] width 115 height 12
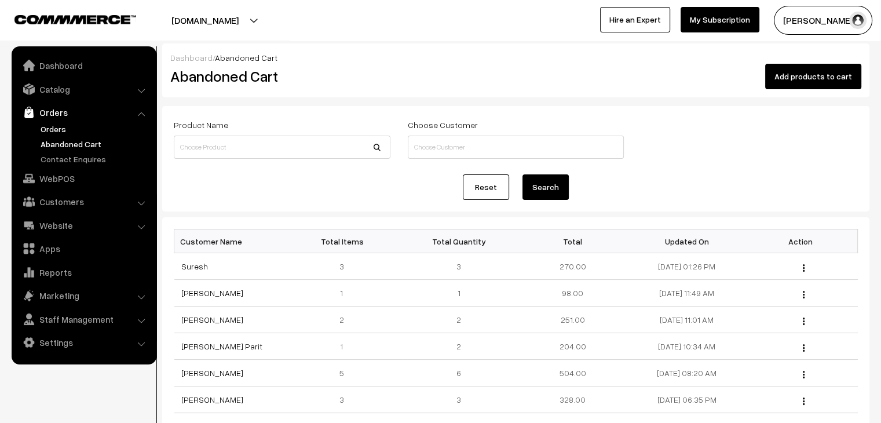
click at [51, 126] on link "Orders" at bounding box center [95, 129] width 115 height 12
